Goal: Check status: Check status

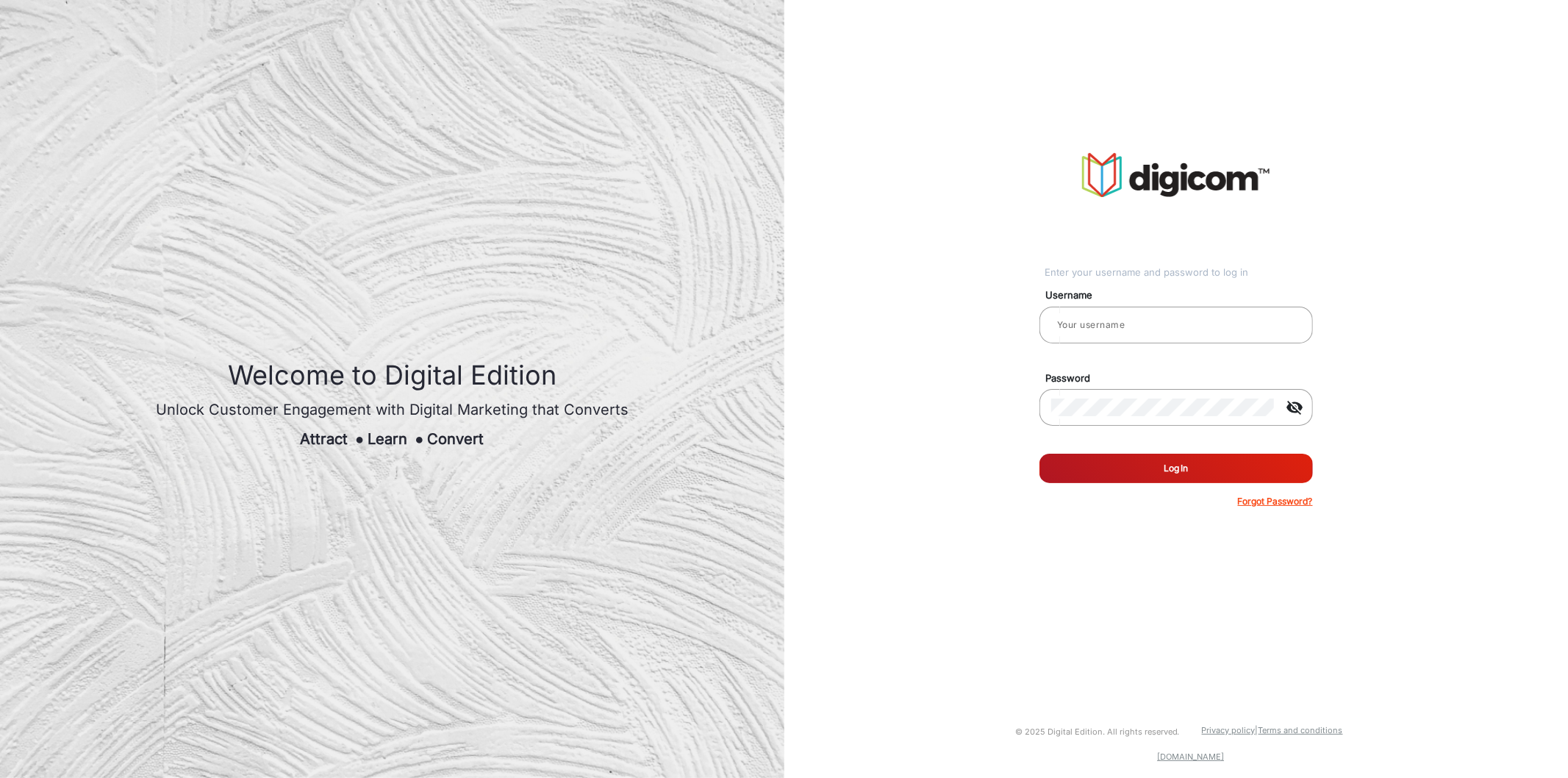
type input "[PERSON_NAME]"
click at [1130, 471] on button "Log In" at bounding box center [1176, 468] width 274 height 29
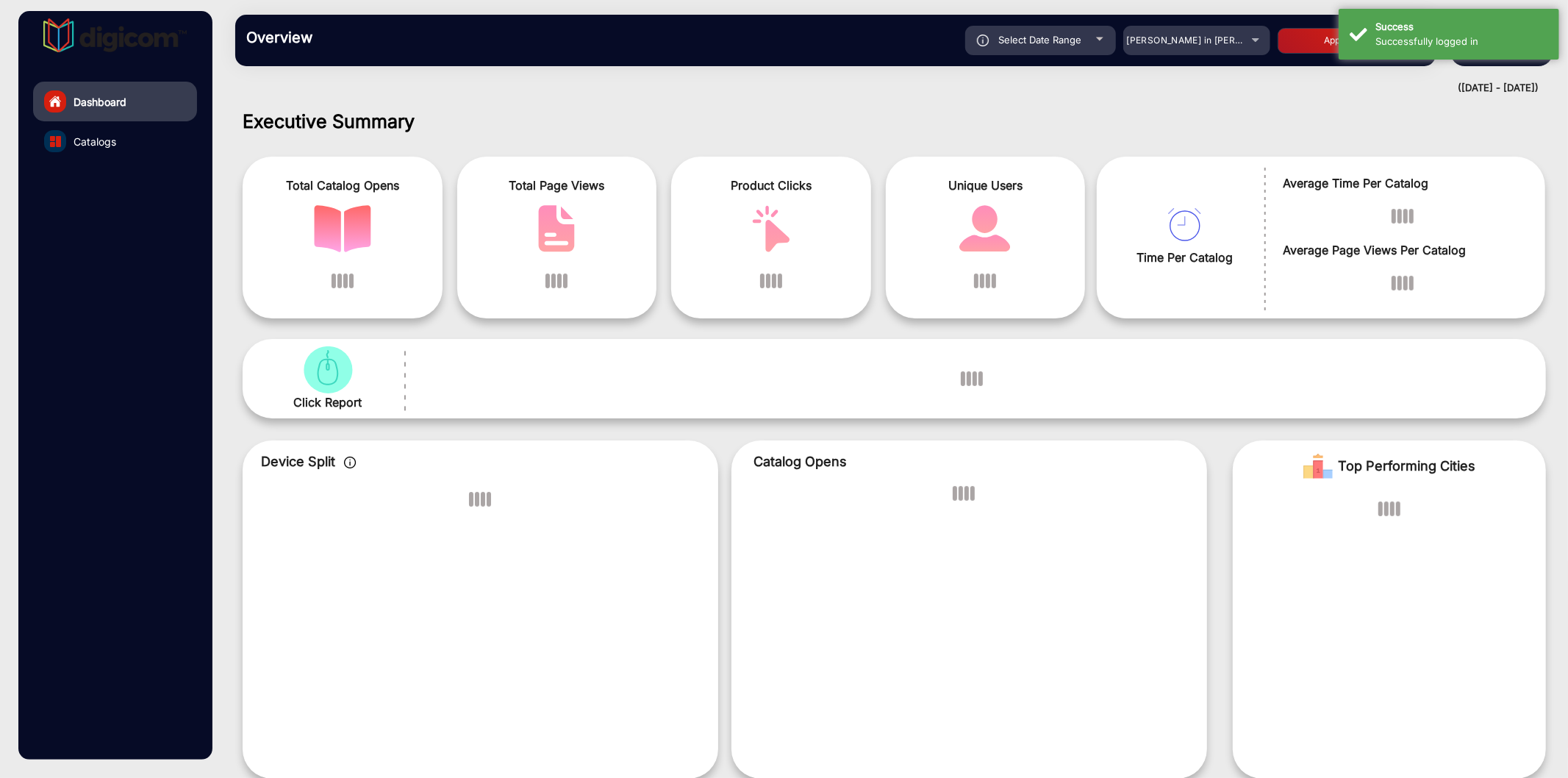
scroll to position [11, 0]
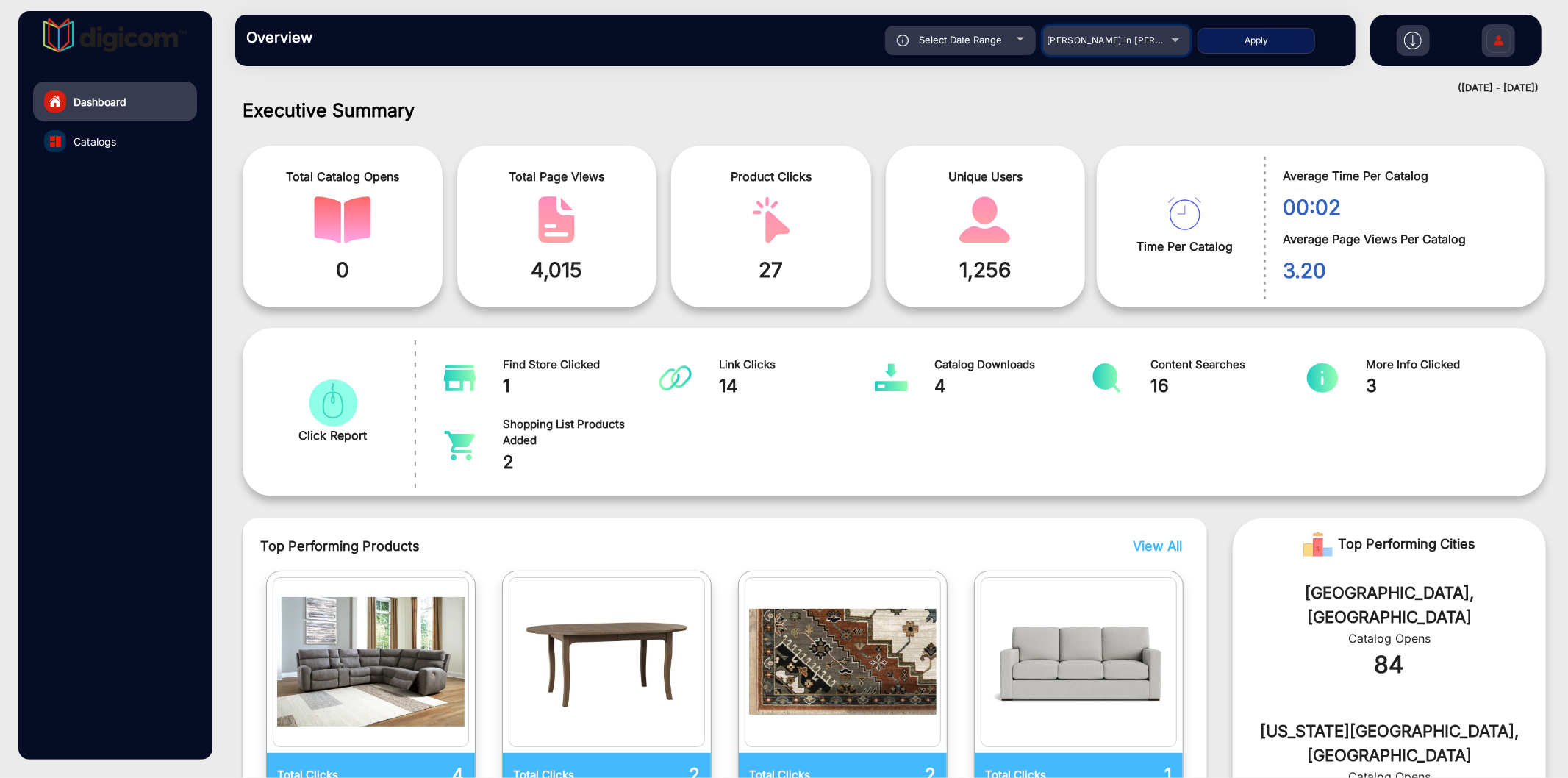
click at [1108, 46] on div "[PERSON_NAME] in [PERSON_NAME]" at bounding box center [1106, 40] width 118 height 17
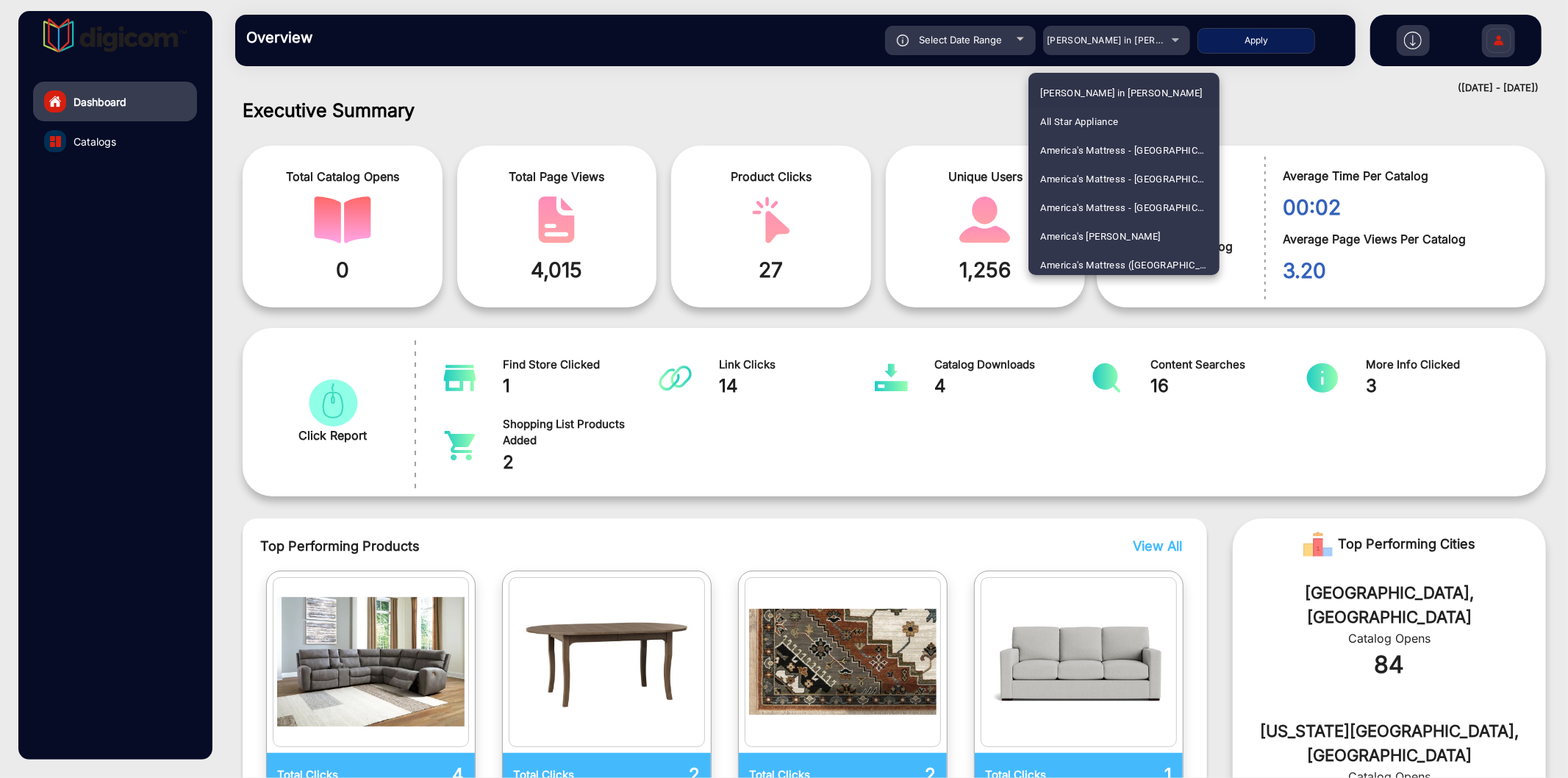
scroll to position [1868, 0]
click at [1100, 169] on span "FyterTech Nonwovens" at bounding box center [1089, 175] width 98 height 28
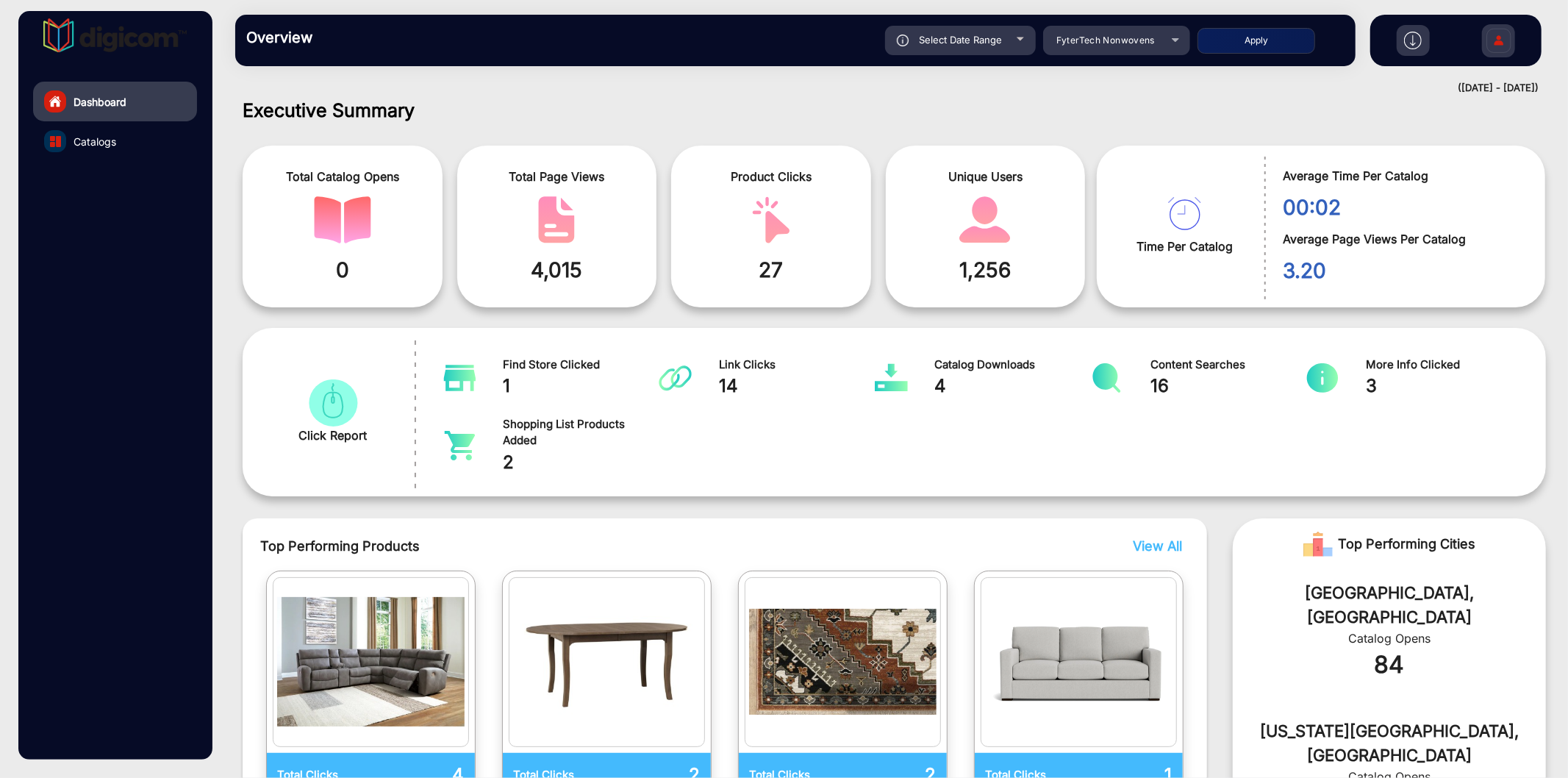
click at [1238, 35] on button "Apply" at bounding box center [1257, 41] width 118 height 26
type input "[DATE]"
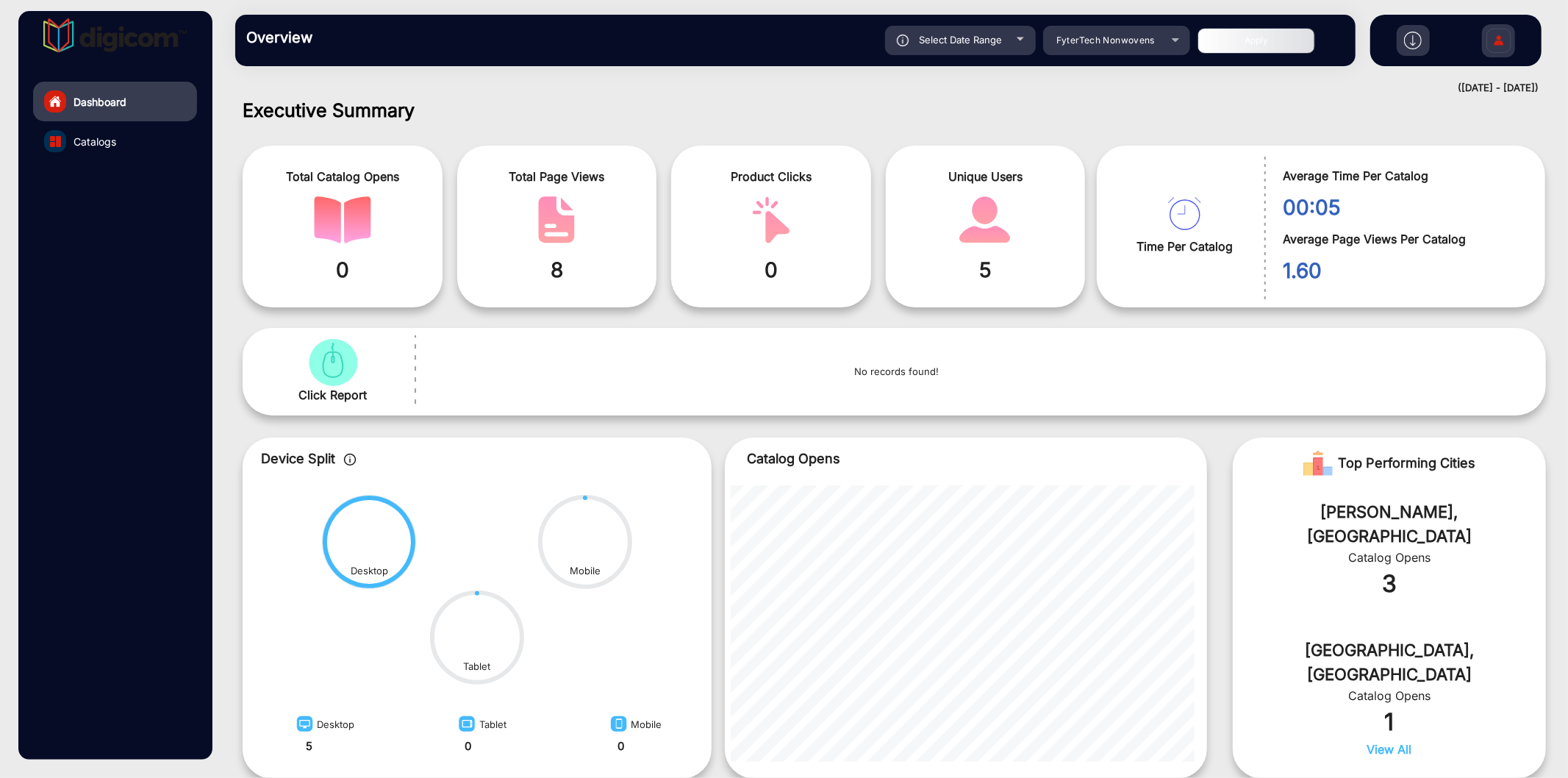
click at [966, 28] on div "Select Date Range" at bounding box center [960, 40] width 151 height 29
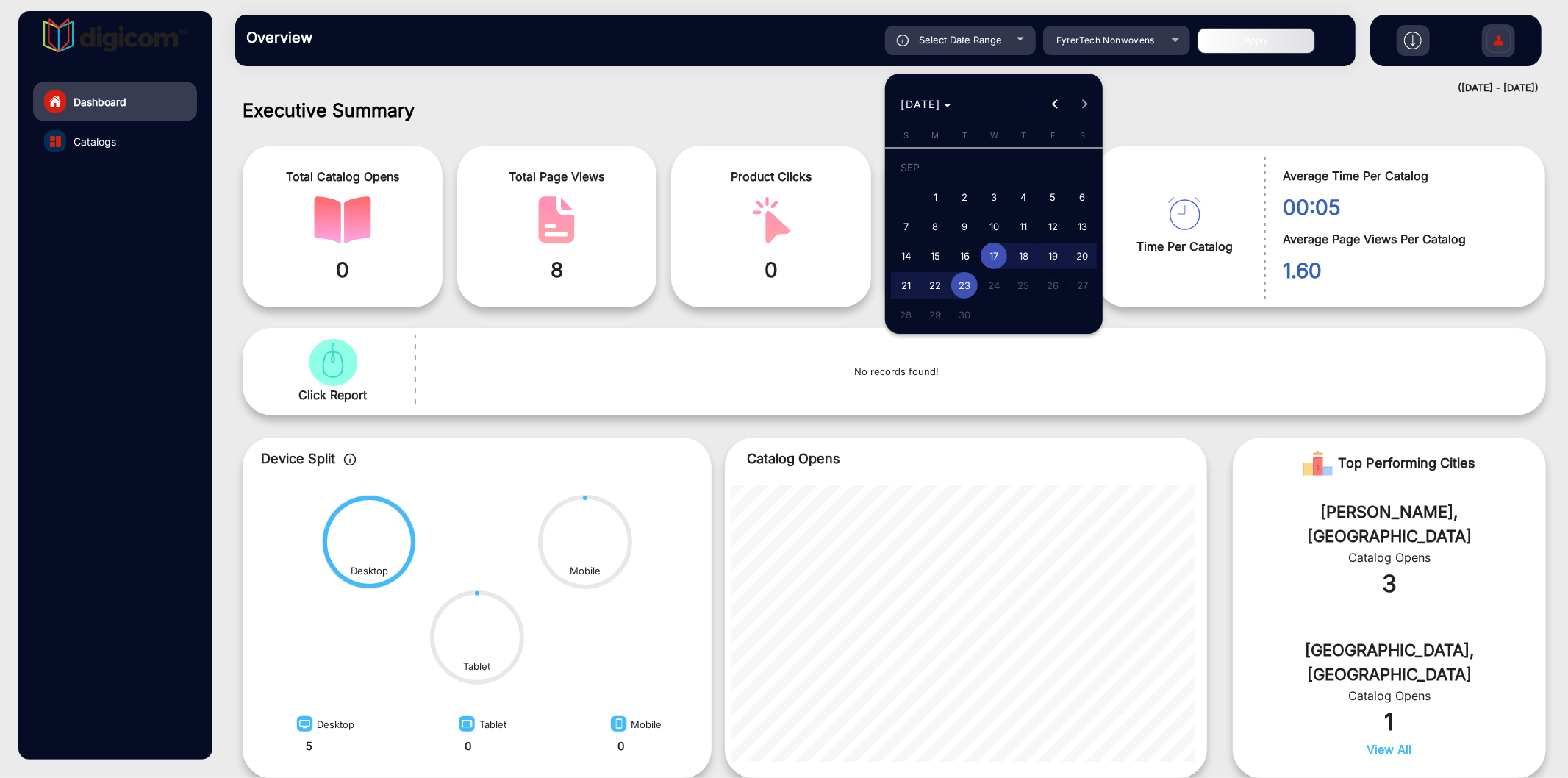
type input "[DATE]"
click at [964, 283] on span "23" at bounding box center [964, 286] width 27 height 27
type input "[DATE]"
click at [964, 283] on span "23" at bounding box center [964, 286] width 27 height 27
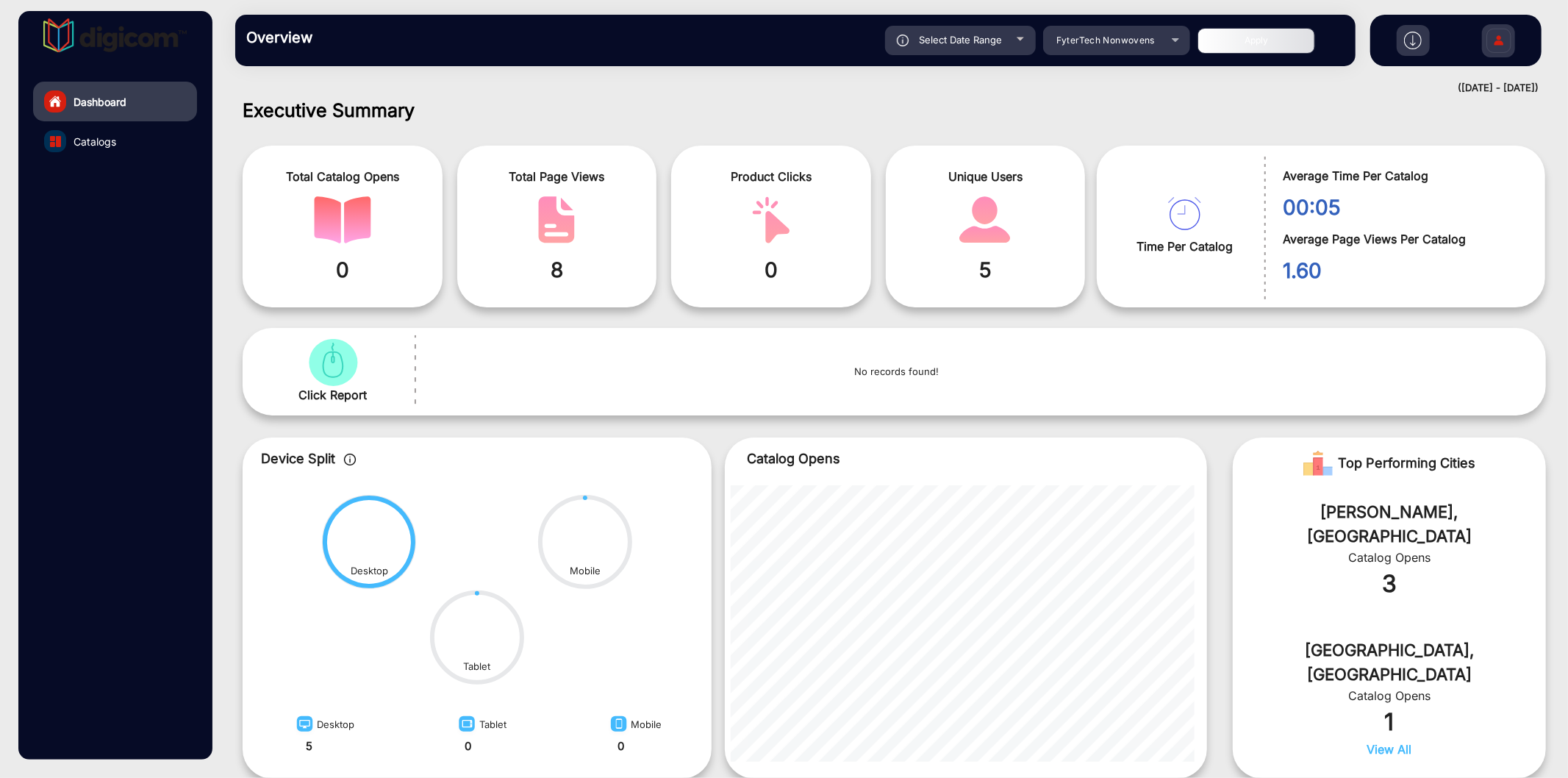
type input "[DATE]"
click at [1232, 45] on button "Apply" at bounding box center [1257, 41] width 118 height 26
type input "[DATE]"
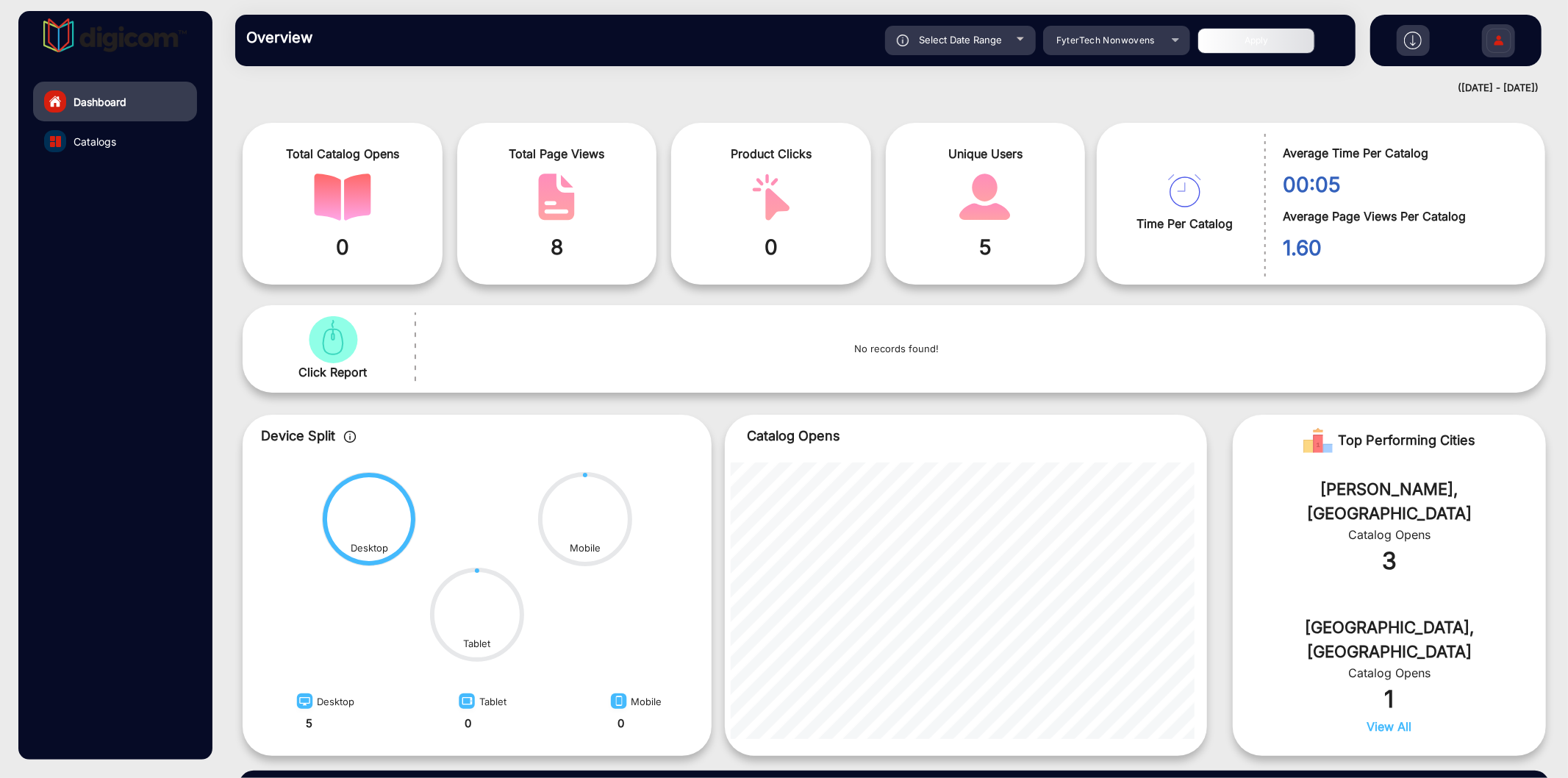
scroll to position [0, 0]
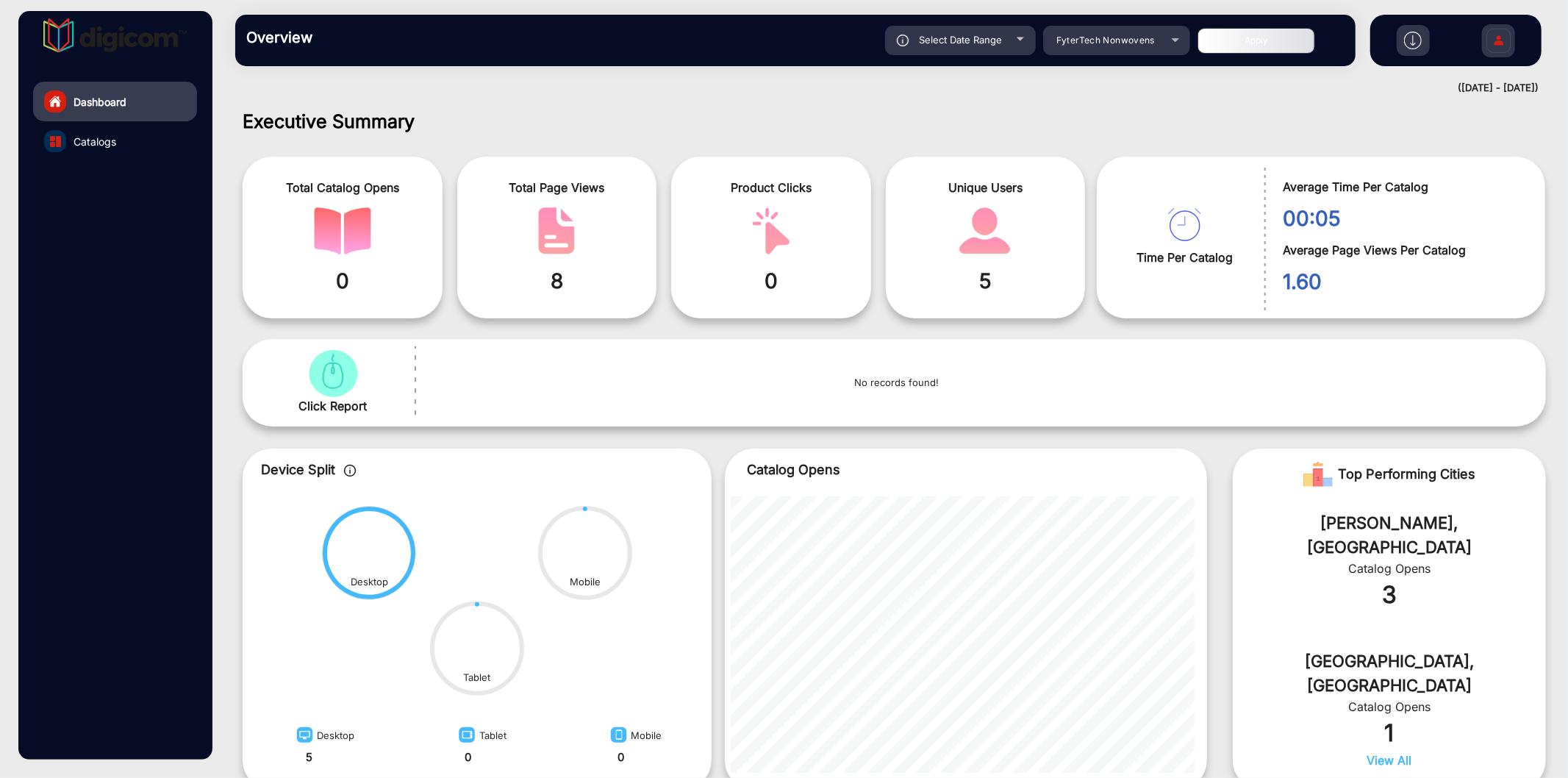
drag, startPoint x: 1326, startPoint y: 37, endPoint x: 1209, endPoint y: 33, distance: 117.1
click at [1209, 33] on div "Apply" at bounding box center [1271, 41] width 147 height 26
click at [1214, 76] on div "Overview Reports Understand what makes your customers tick and learn how they a…" at bounding box center [893, 40] width 1347 height 81
click at [79, 144] on span "Catalogs" at bounding box center [94, 142] width 42 height 16
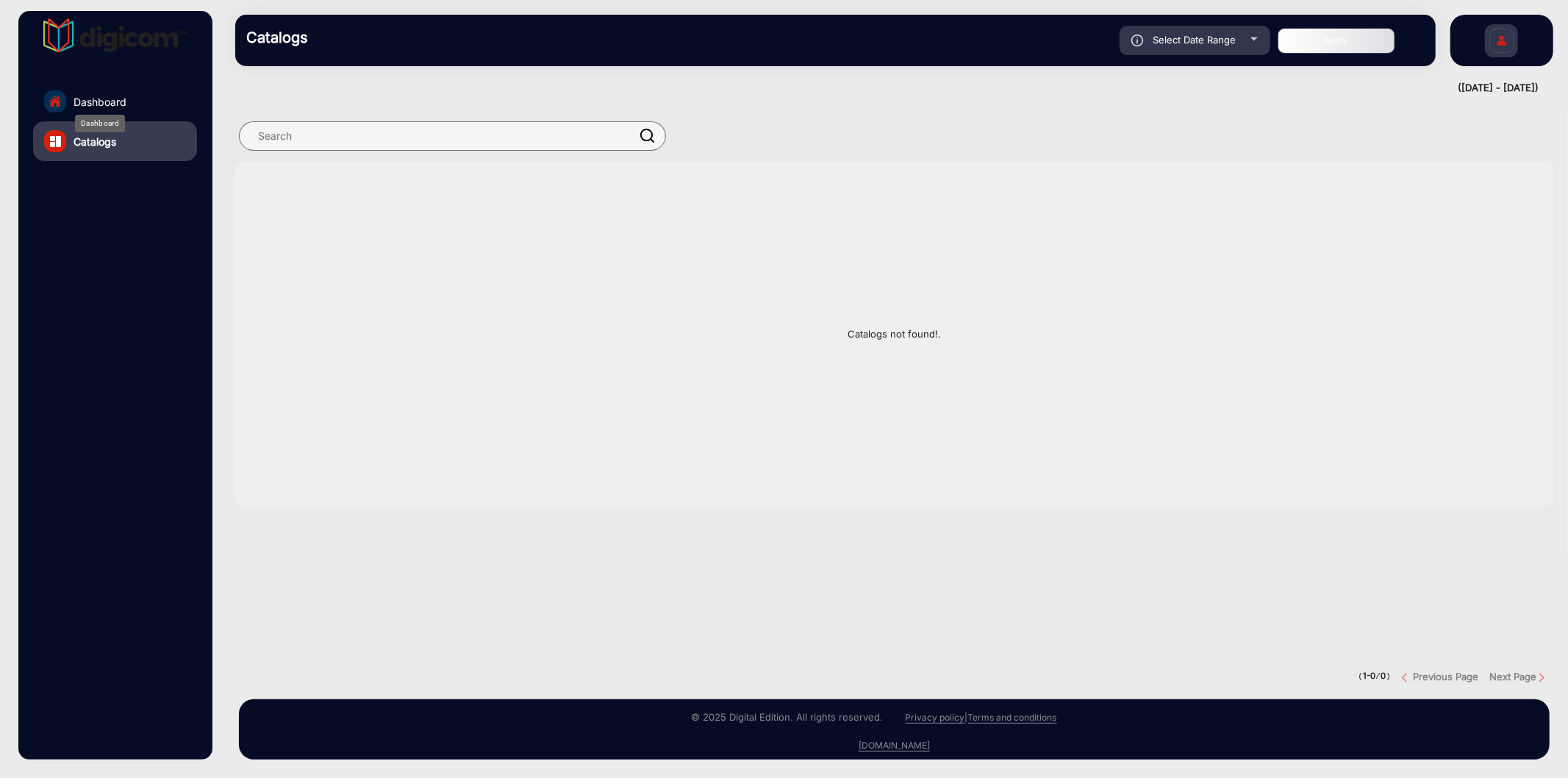
click at [101, 98] on span "Dashboard" at bounding box center [99, 102] width 53 height 16
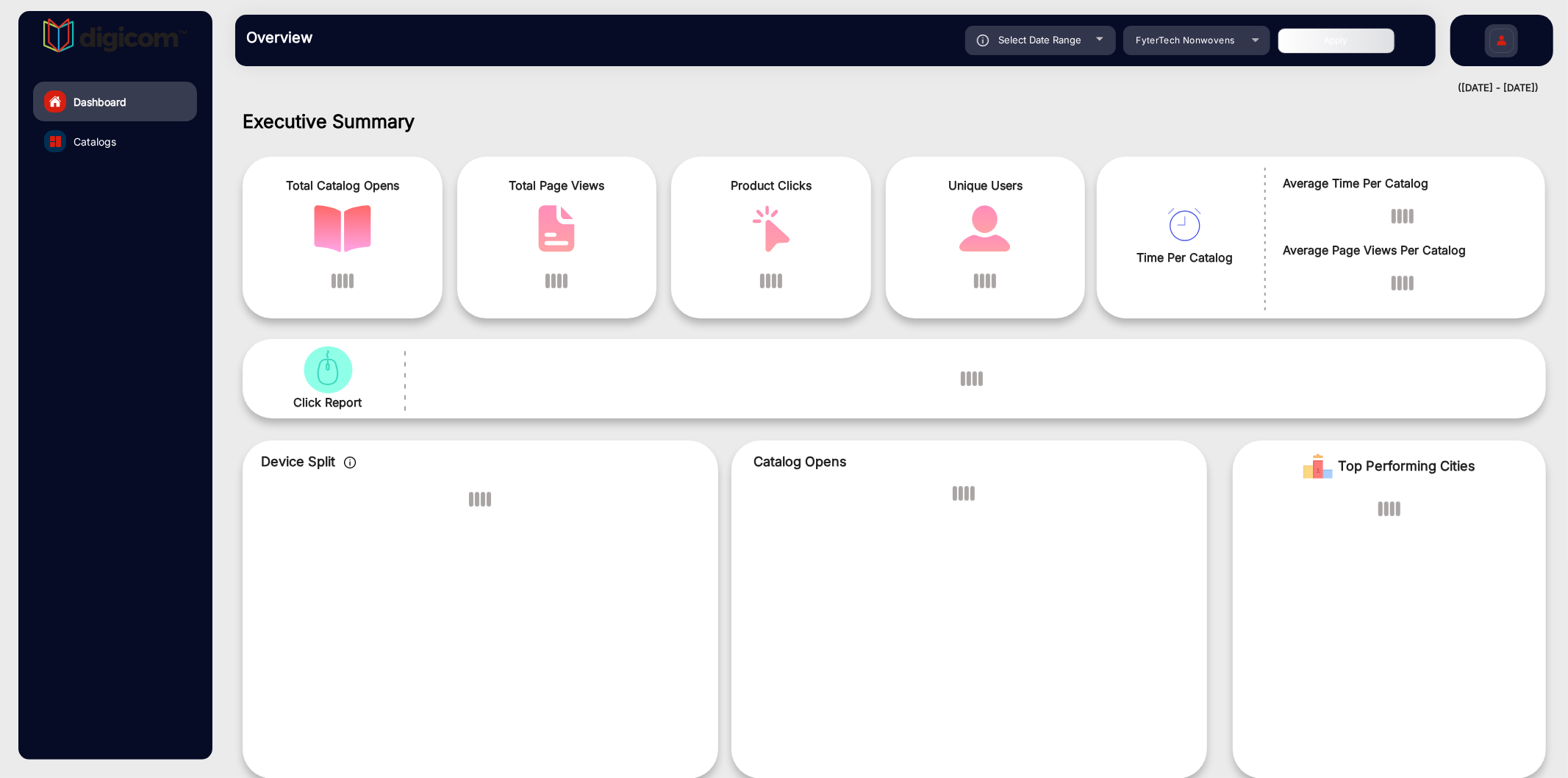
scroll to position [11, 0]
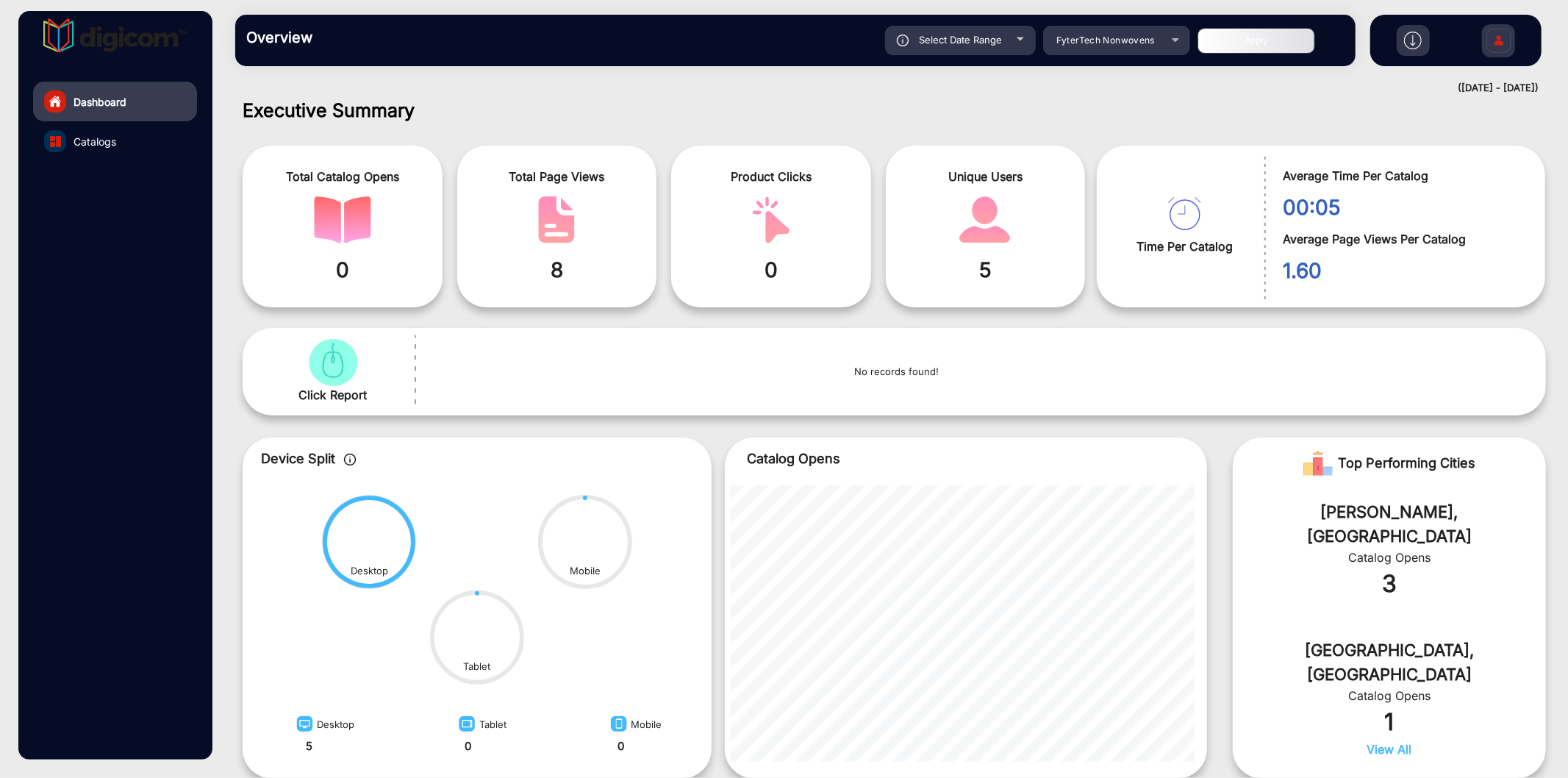
click at [983, 31] on div "Select Date Range" at bounding box center [960, 40] width 151 height 29
type input "[DATE]"
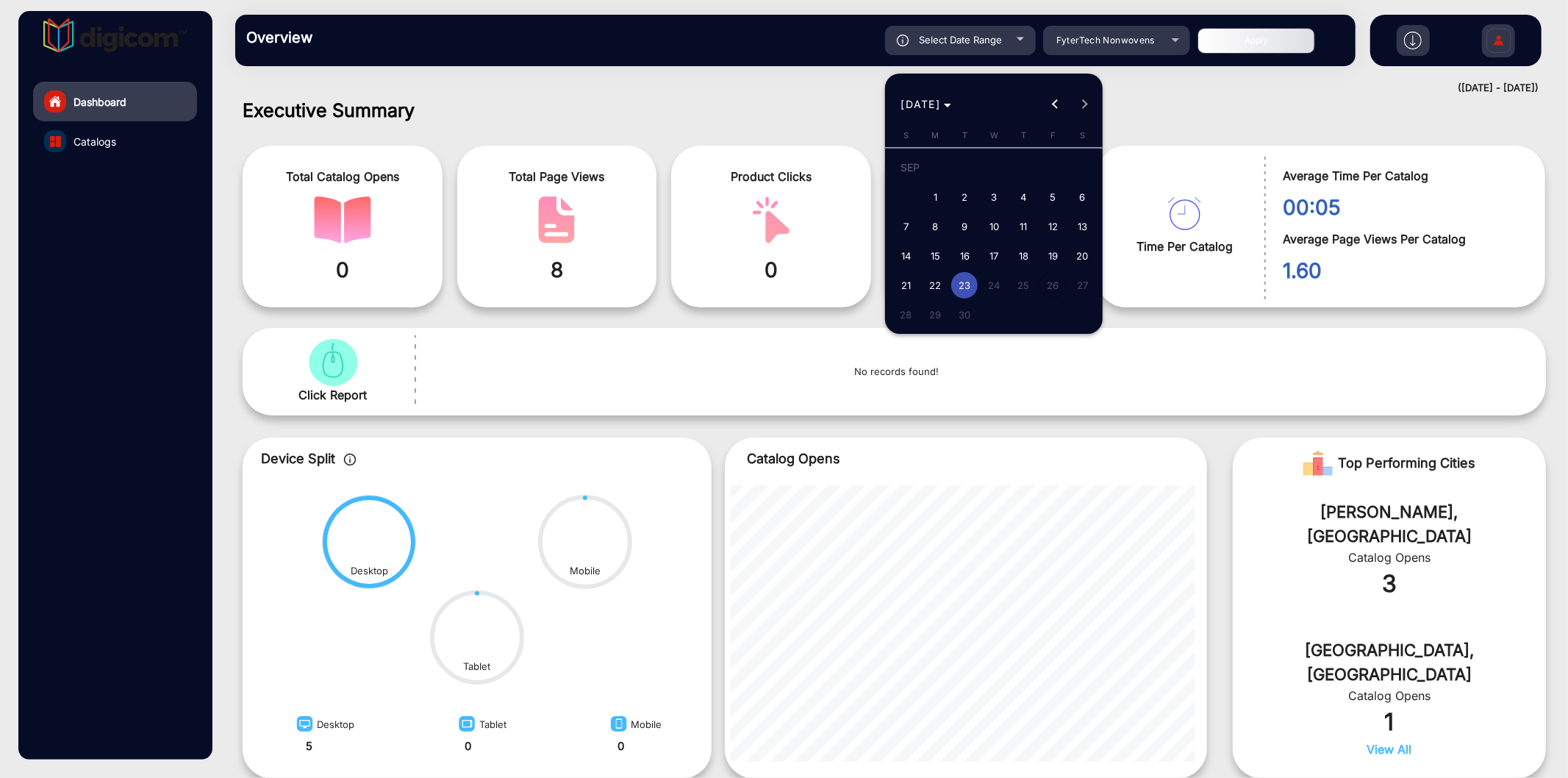
drag, startPoint x: 629, startPoint y: 83, endPoint x: 450, endPoint y: 6, distance: 194.9
click at [628, 83] on div at bounding box center [784, 389] width 1568 height 778
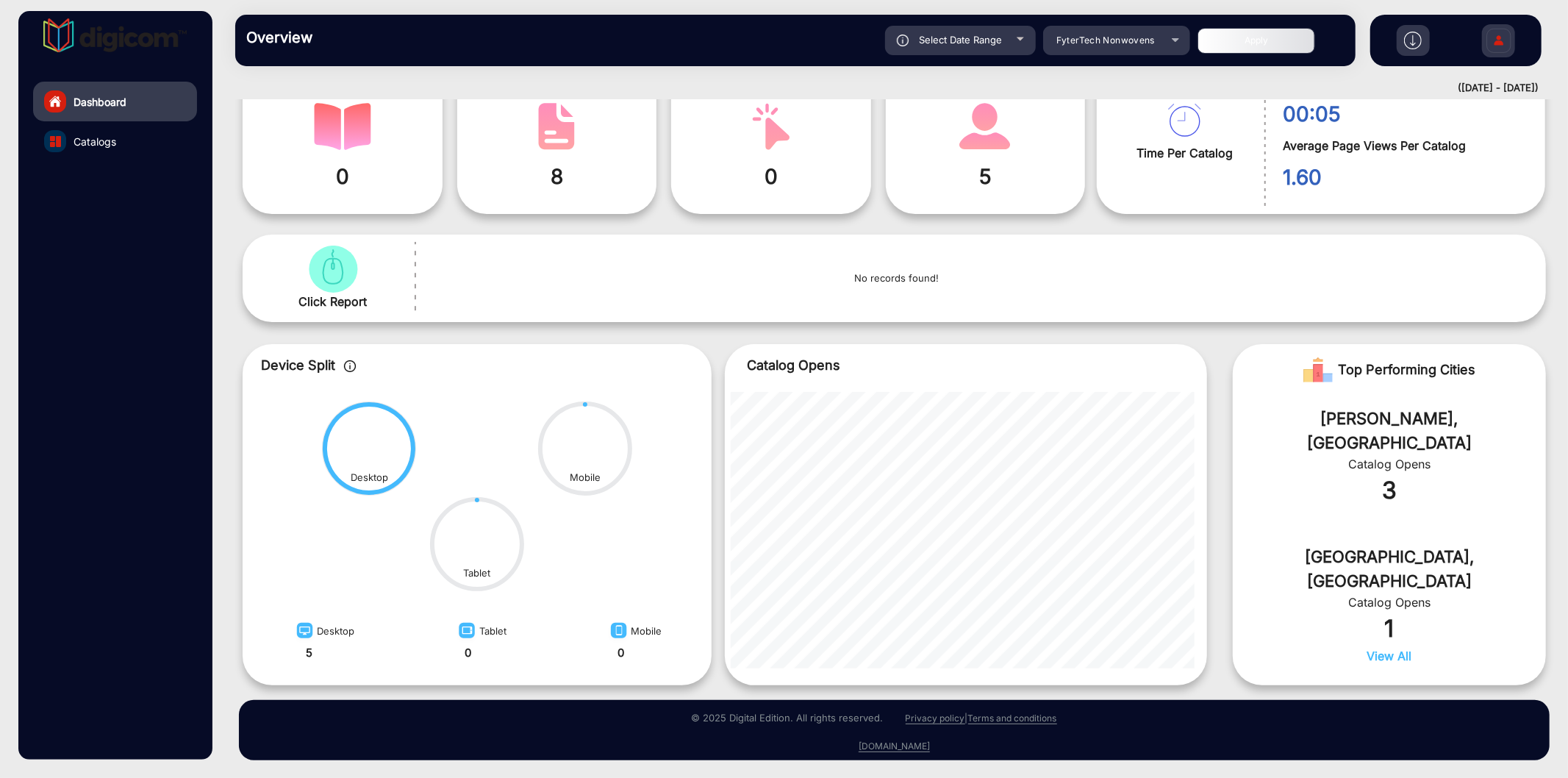
scroll to position [0, 0]
